Goal: Task Accomplishment & Management: Use online tool/utility

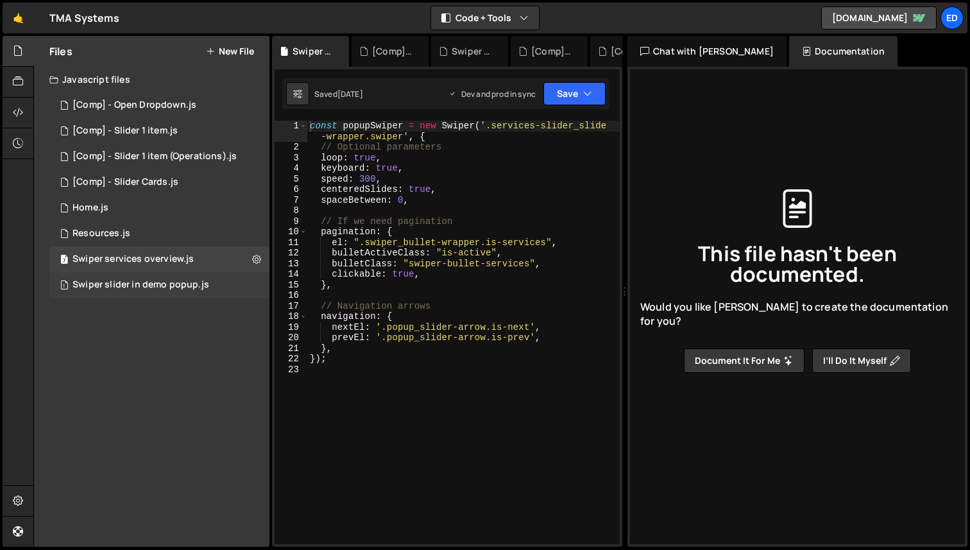
click at [171, 286] on div "Swiper slider in demo popup.js" at bounding box center [140, 285] width 137 height 12
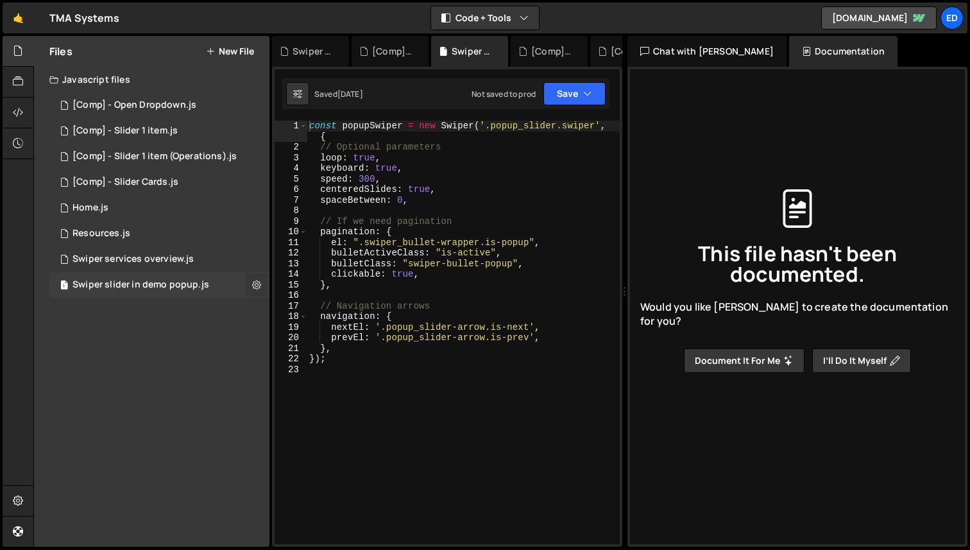
click at [257, 285] on icon at bounding box center [256, 284] width 9 height 12
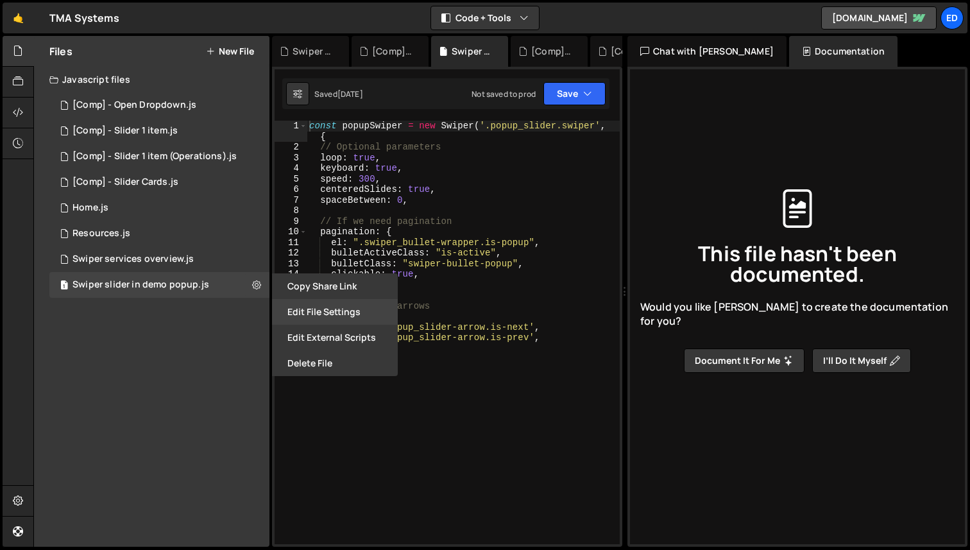
click at [344, 309] on button "Edit File Settings" at bounding box center [335, 312] width 126 height 26
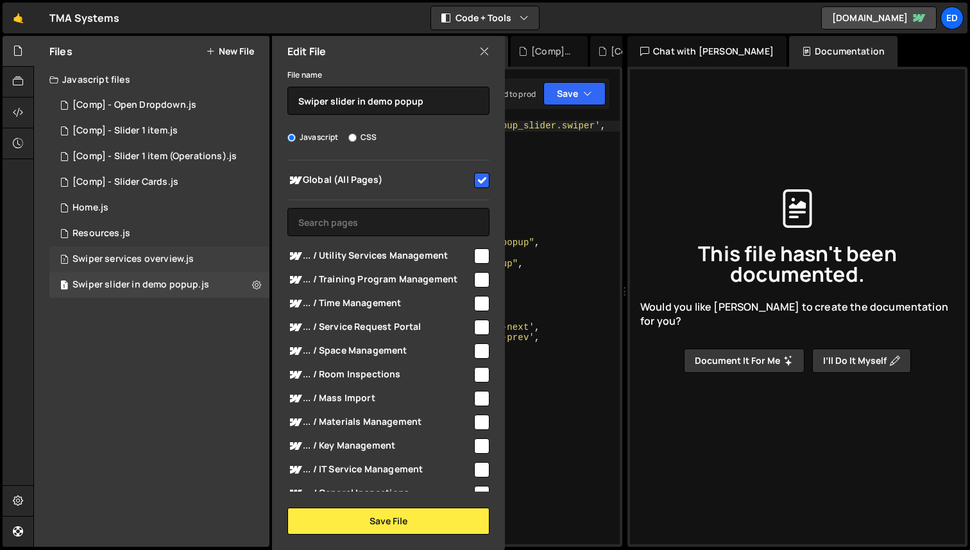
click at [249, 258] on div "7 Swiper services overview.js 0" at bounding box center [159, 259] width 220 height 26
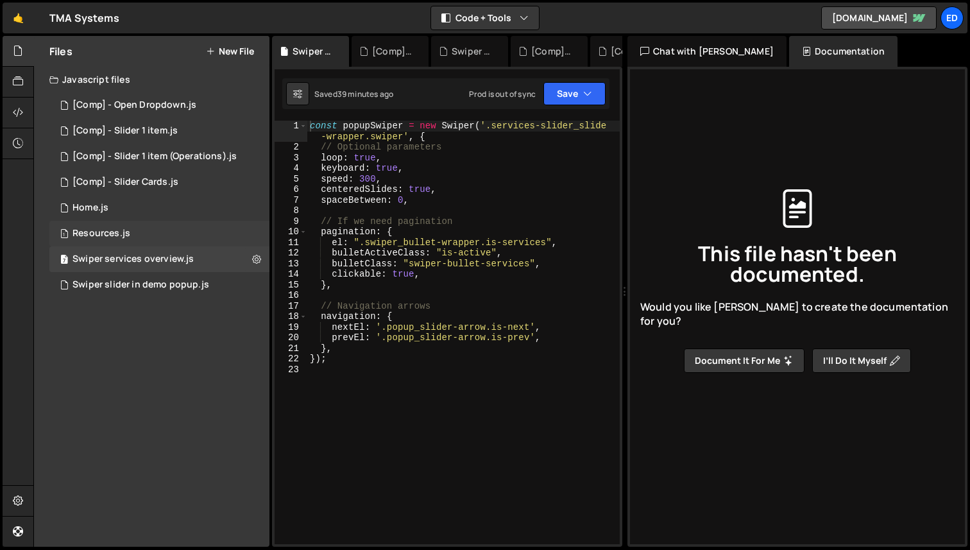
click at [251, 230] on div "1 Resources.js 0" at bounding box center [159, 234] width 220 height 26
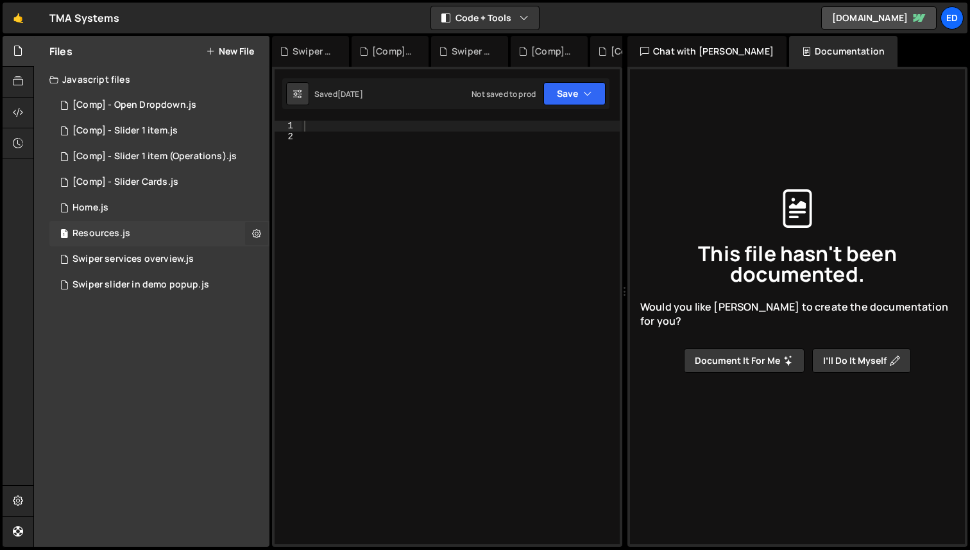
click at [254, 232] on icon at bounding box center [256, 233] width 9 height 12
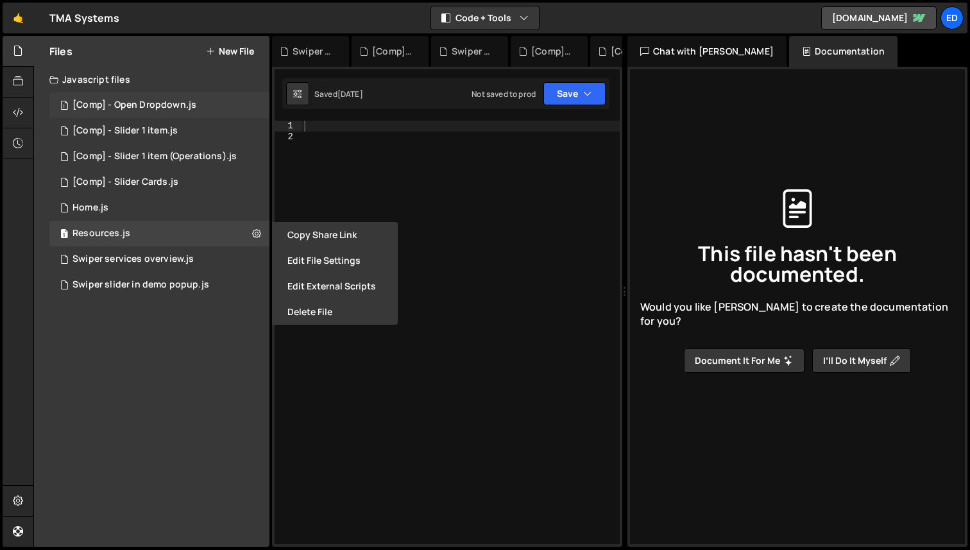
click at [237, 103] on div "1 [Comp] - Open Dropdown.js 0" at bounding box center [159, 105] width 220 height 26
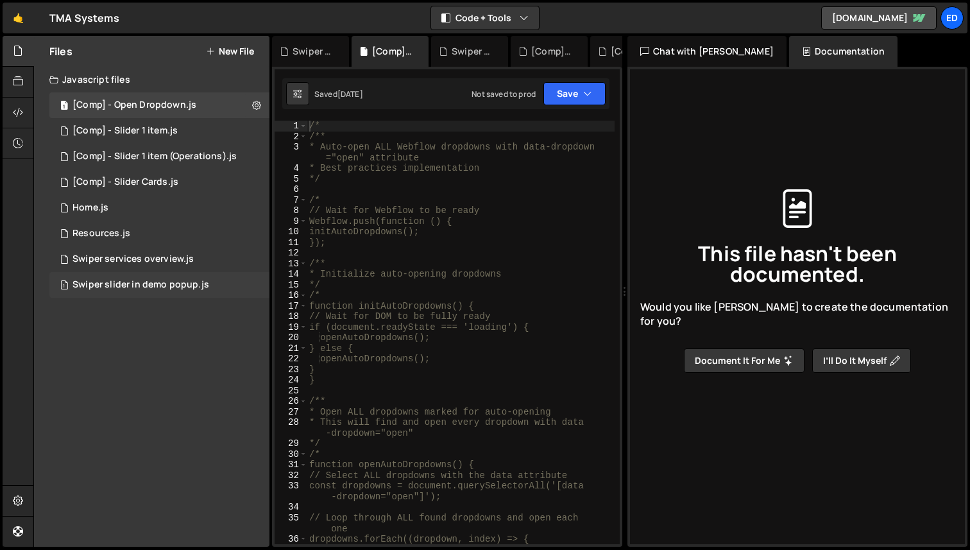
click at [198, 280] on div "Swiper slider in demo popup.js" at bounding box center [140, 285] width 137 height 12
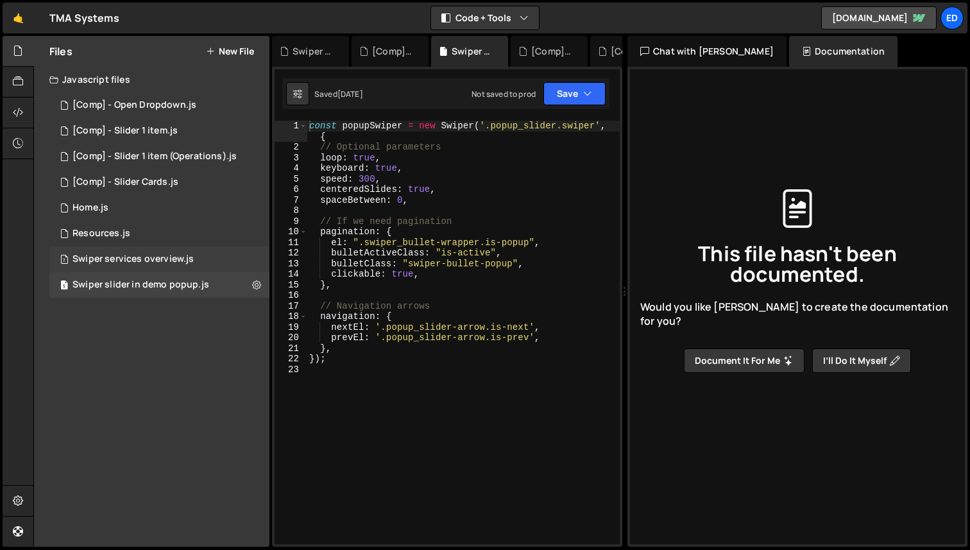
click at [212, 260] on div "7 Swiper services overview.js 0" at bounding box center [159, 259] width 220 height 26
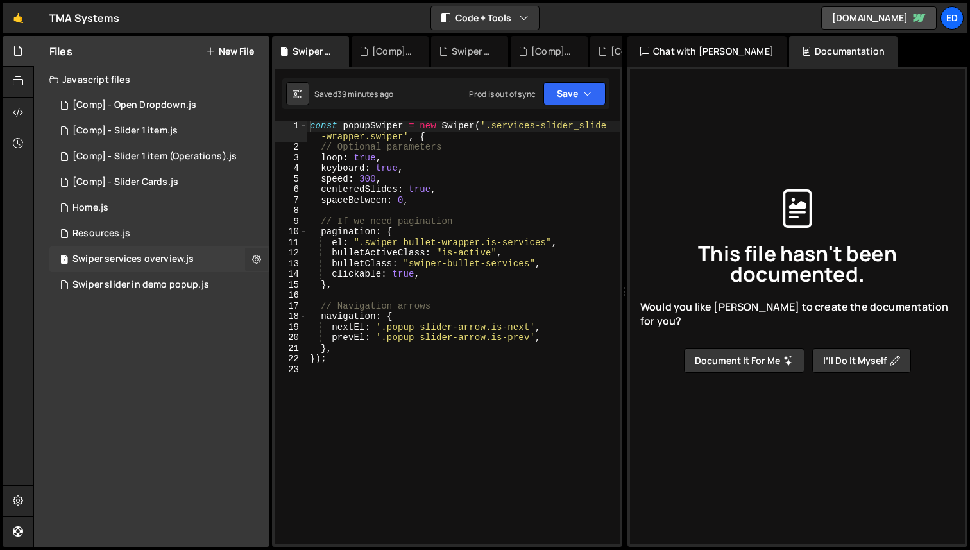
click at [255, 259] on icon at bounding box center [256, 259] width 9 height 12
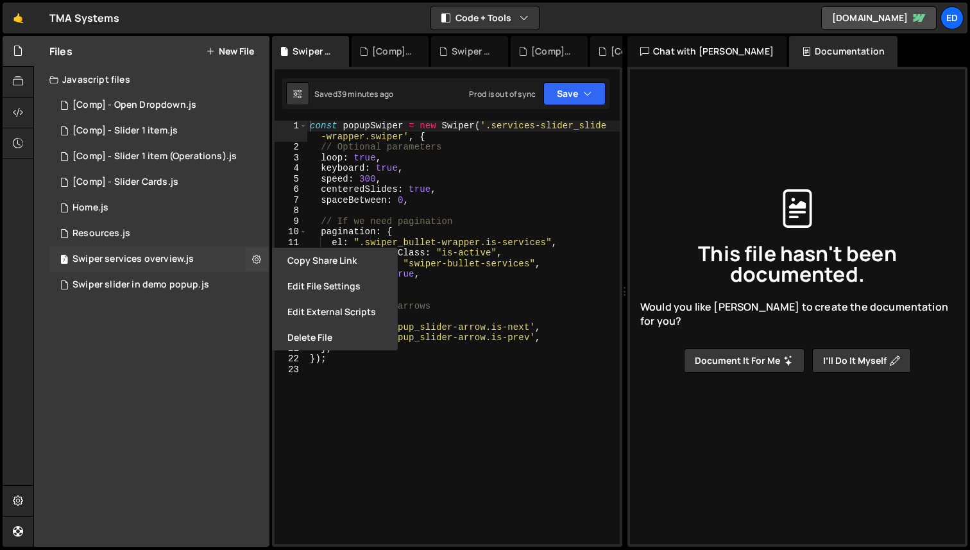
click at [242, 259] on div "7 Swiper services overview.js 0" at bounding box center [159, 259] width 220 height 26
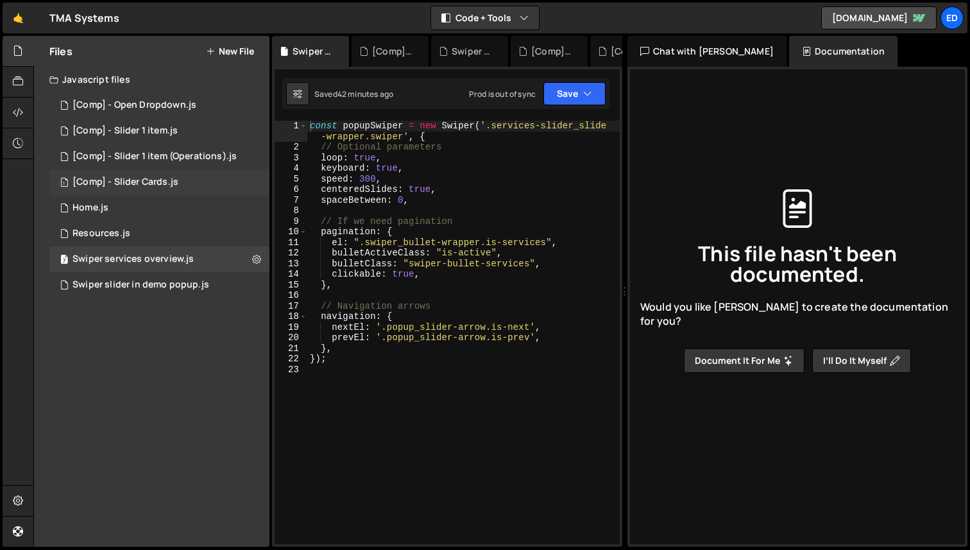
click at [185, 184] on div "1 [Comp] - Slider Cards.js 0" at bounding box center [159, 182] width 220 height 26
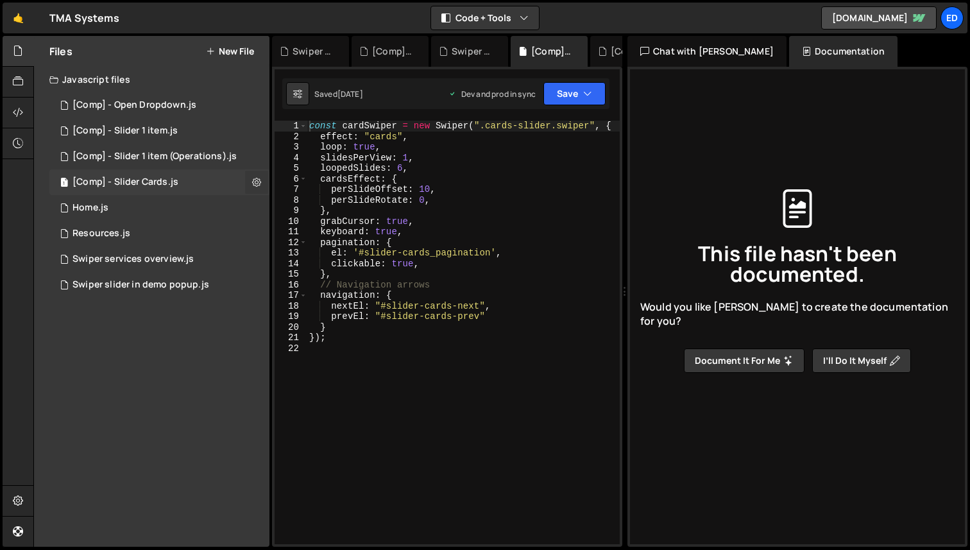
click at [258, 185] on icon at bounding box center [256, 182] width 9 height 12
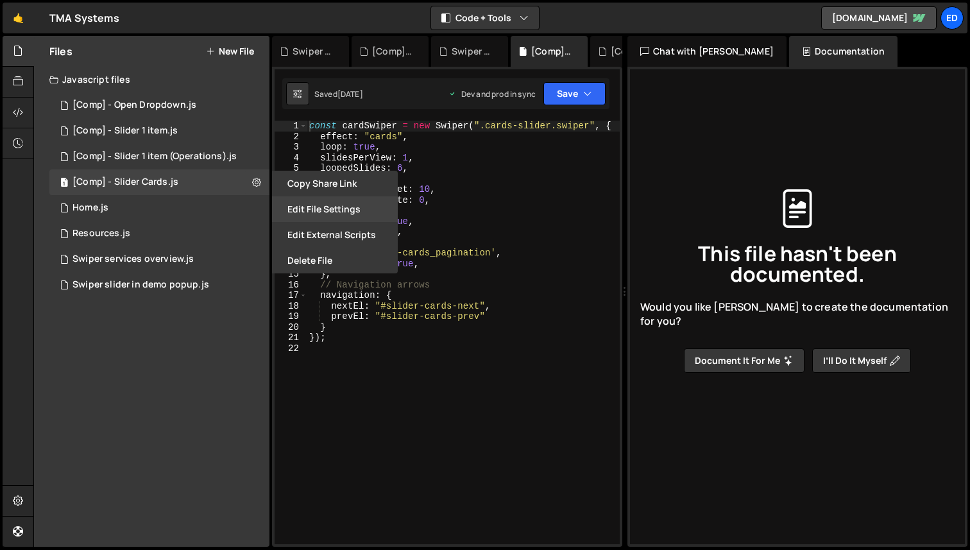
click at [318, 203] on button "Edit File Settings" at bounding box center [335, 209] width 126 height 26
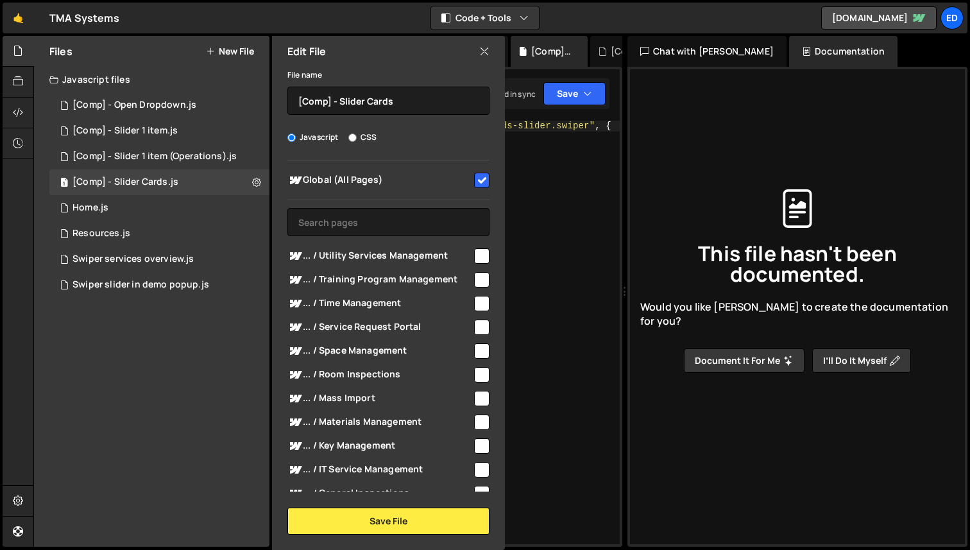
click at [491, 49] on div "Edit File" at bounding box center [388, 51] width 233 height 31
click at [482, 51] on icon at bounding box center [484, 51] width 10 height 14
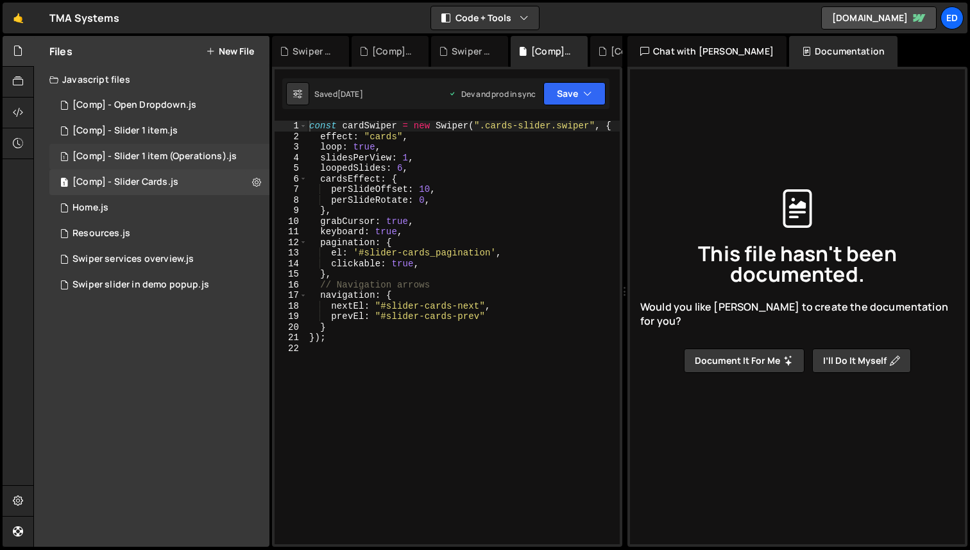
click at [255, 155] on div "1 [Comp] - Slider 1 item (Operations).js 0" at bounding box center [159, 157] width 220 height 26
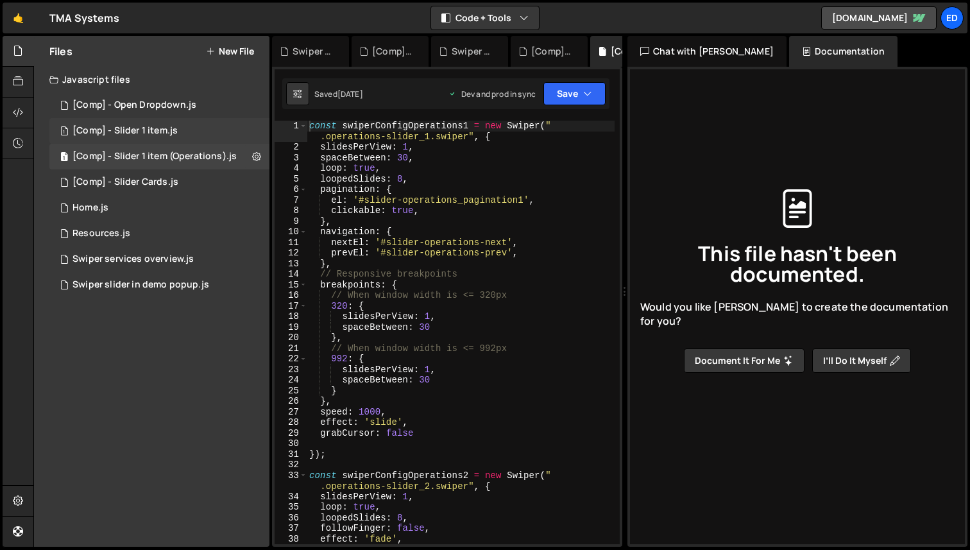
click at [252, 132] on div "1 [Comp] - Slider 1 item.js 0" at bounding box center [159, 131] width 220 height 26
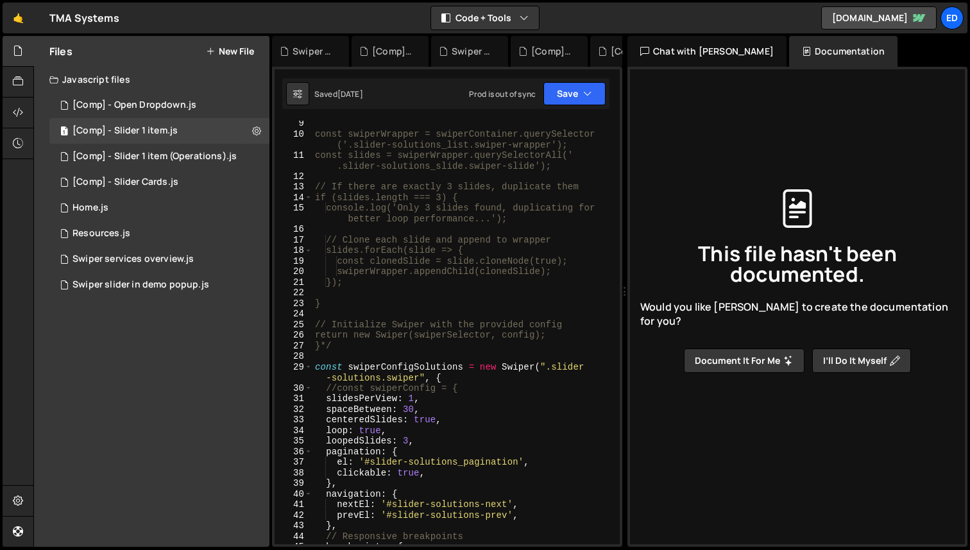
scroll to position [130, 0]
click at [574, 94] on button "Save" at bounding box center [574, 93] width 62 height 23
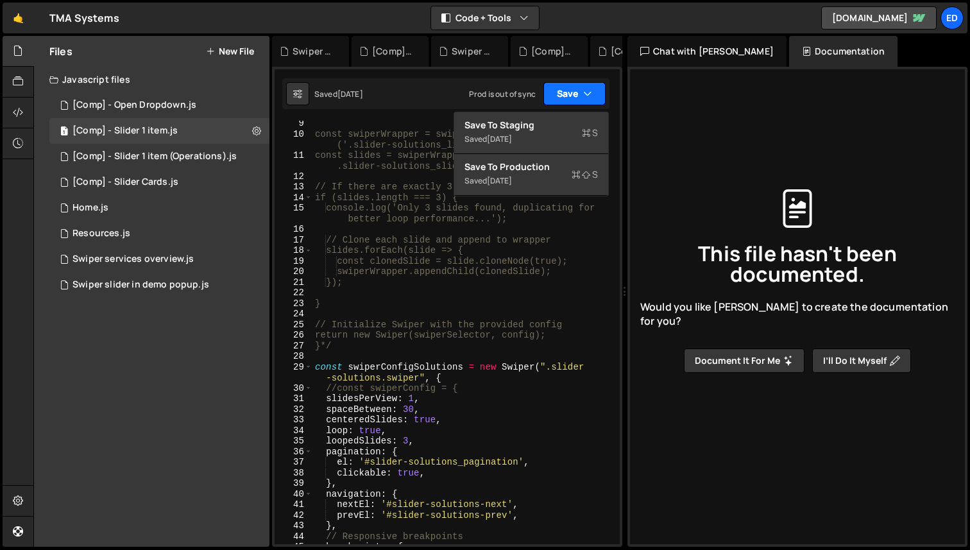
click at [573, 94] on button "Save" at bounding box center [574, 93] width 62 height 23
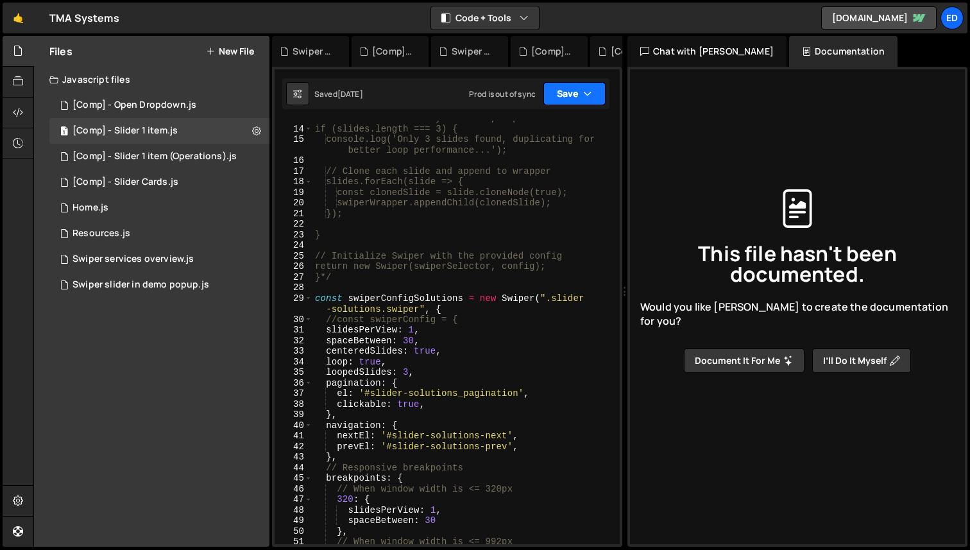
scroll to position [198, 0]
click at [180, 282] on div "Swiper slider in demo popup.js" at bounding box center [140, 285] width 137 height 12
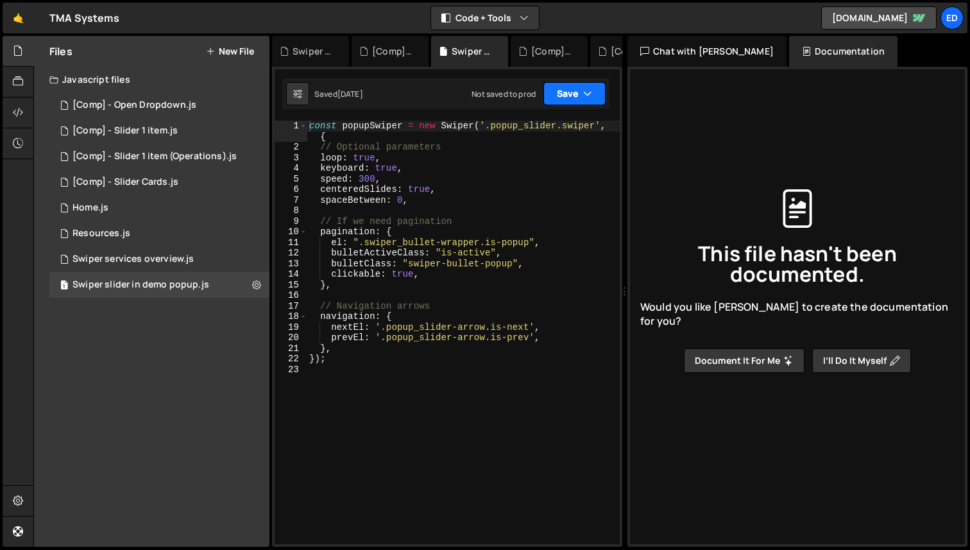
click at [582, 96] on button "Save" at bounding box center [574, 93] width 62 height 23
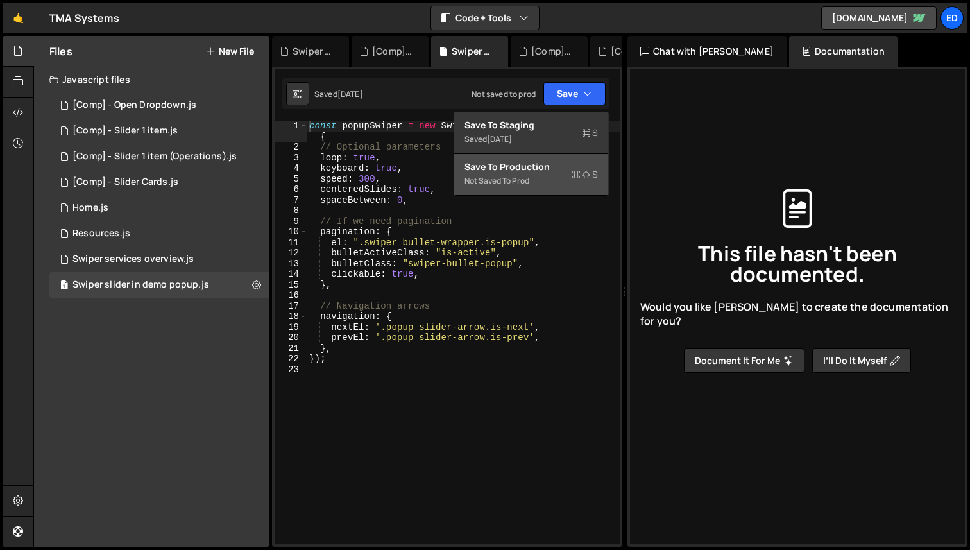
click at [526, 176] on div "Not saved to prod" at bounding box center [530, 180] width 133 height 15
